Goal: Task Accomplishment & Management: Complete application form

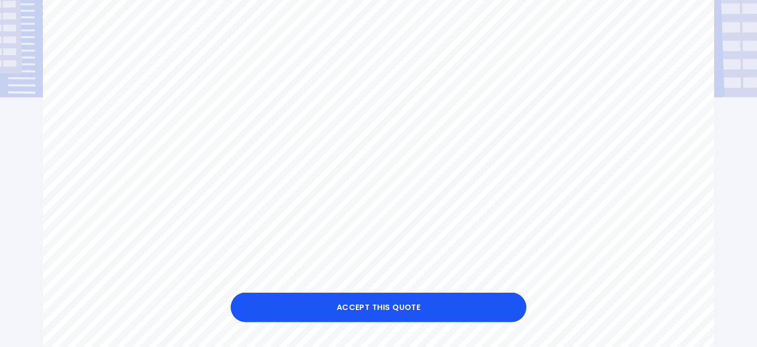
scroll to position [123, 0]
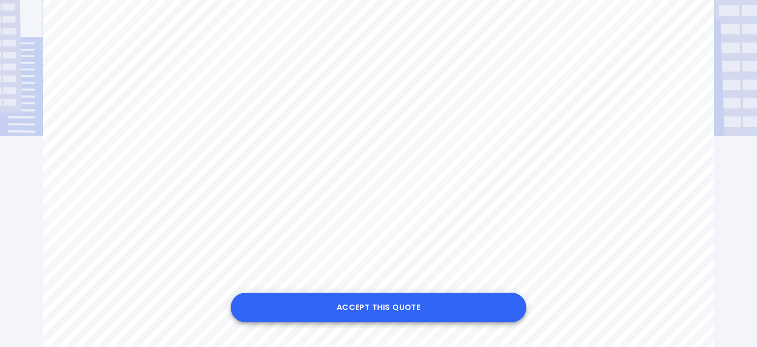
click at [411, 309] on button "Accept this Quote" at bounding box center [379, 307] width 296 height 30
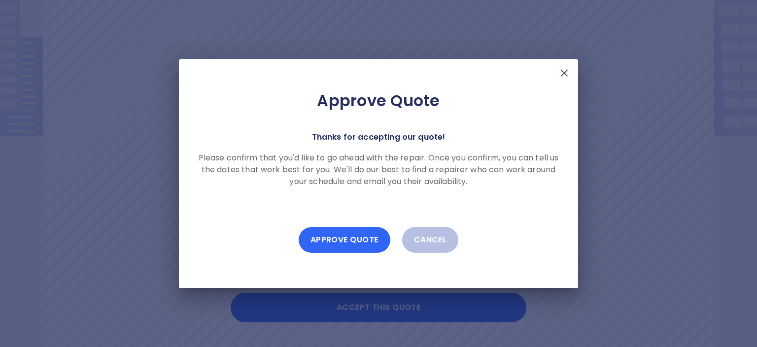
click at [329, 252] on button "Approve Quote" at bounding box center [345, 240] width 92 height 26
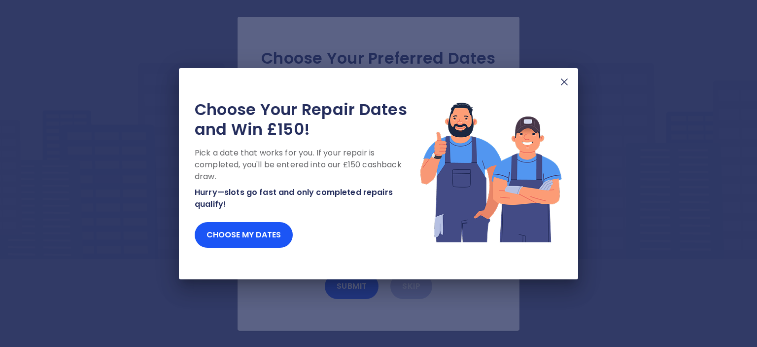
click at [565, 76] on img at bounding box center [565, 82] width 12 height 12
click at [564, 76] on img at bounding box center [565, 82] width 12 height 12
click at [256, 246] on button "Choose my dates" at bounding box center [244, 235] width 98 height 26
click at [259, 240] on button "Choose my dates" at bounding box center [244, 235] width 98 height 26
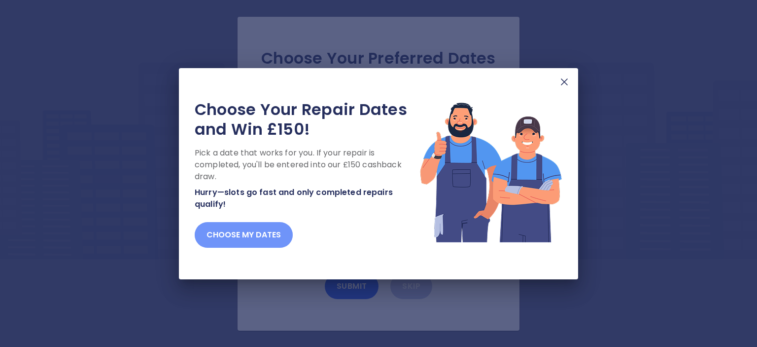
click at [258, 244] on button "Choose my dates" at bounding box center [244, 235] width 98 height 26
click at [275, 242] on button "Choose my dates" at bounding box center [244, 235] width 98 height 26
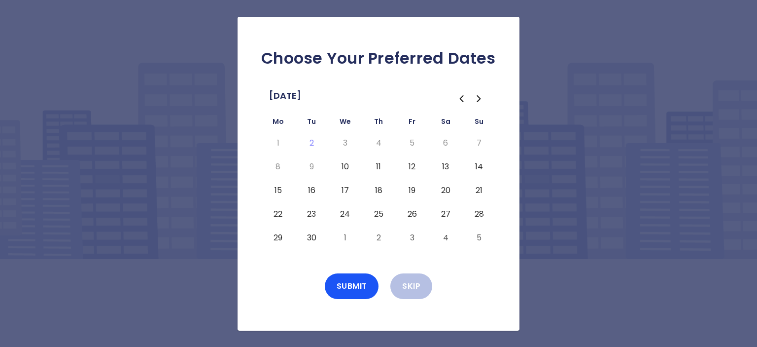
click at [413, 175] on button "12" at bounding box center [412, 167] width 18 height 16
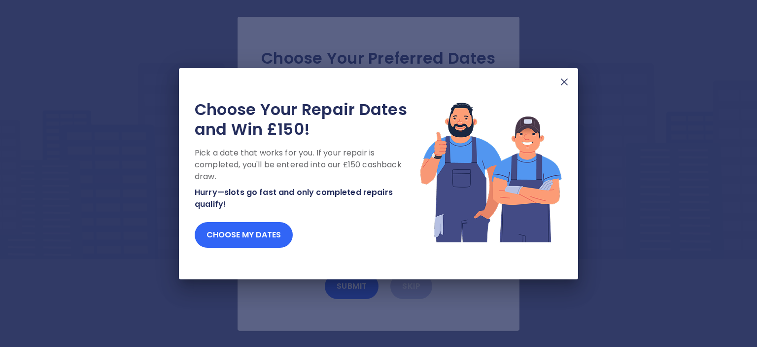
click at [241, 239] on button "Choose my dates" at bounding box center [244, 235] width 98 height 26
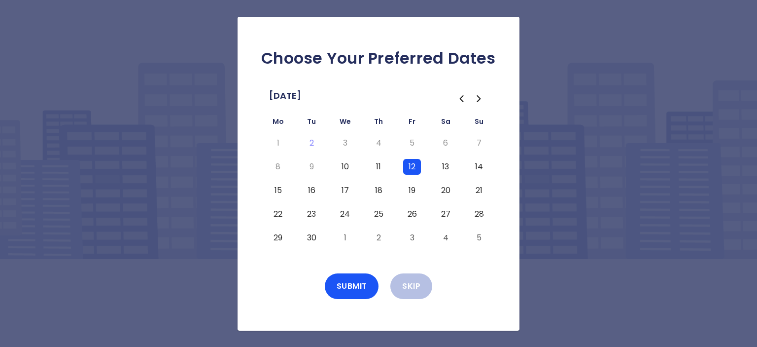
click at [311, 198] on button "16" at bounding box center [312, 190] width 18 height 16
click at [361, 299] on button "Submit" at bounding box center [352, 286] width 54 height 26
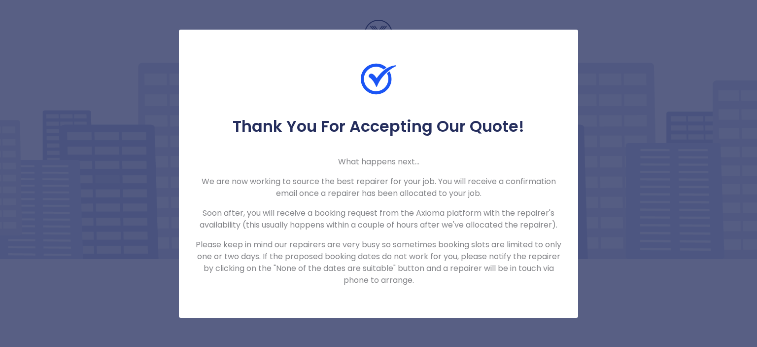
click at [494, 65] on div at bounding box center [378, 88] width 399 height 55
